Goal: Task Accomplishment & Management: Manage account settings

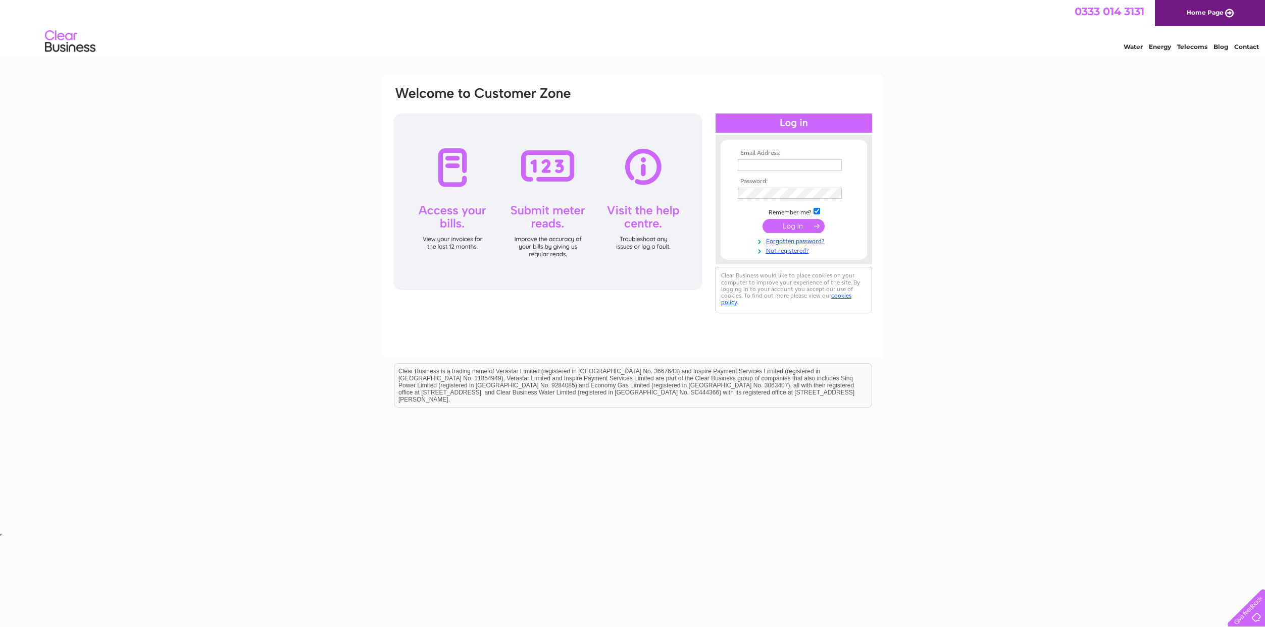
type input "[PERSON_NAME][EMAIL_ADDRESS][DOMAIN_NAME]"
click at [786, 225] on input "submit" at bounding box center [793, 226] width 62 height 14
click at [792, 225] on input "submit" at bounding box center [793, 226] width 62 height 14
type input "[PERSON_NAME][EMAIL_ADDRESS][DOMAIN_NAME]"
click at [788, 226] on input "submit" at bounding box center [793, 226] width 62 height 14
